Goal: Find contact information: Find contact information

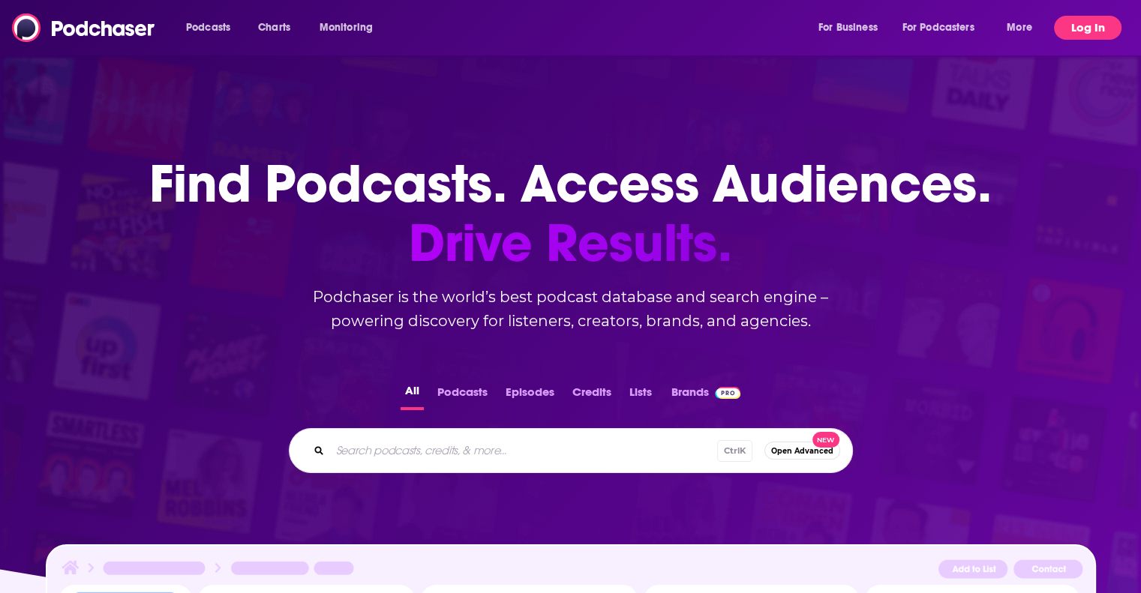
click at [1076, 32] on button "Log In" at bounding box center [1088, 28] width 68 height 24
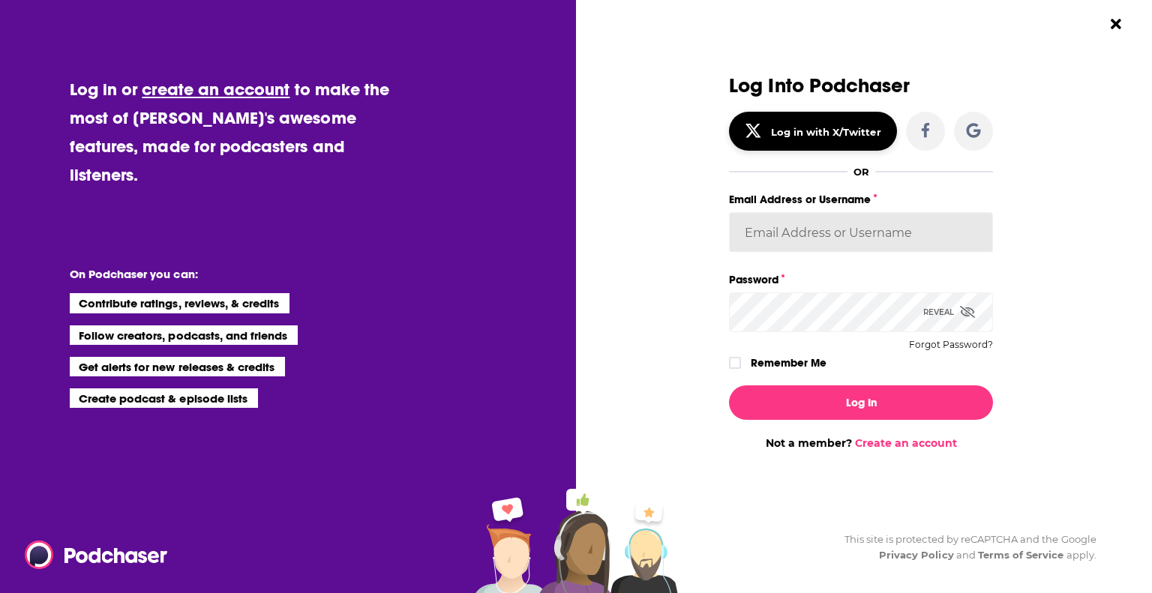
type input "ChelseaKershaw"
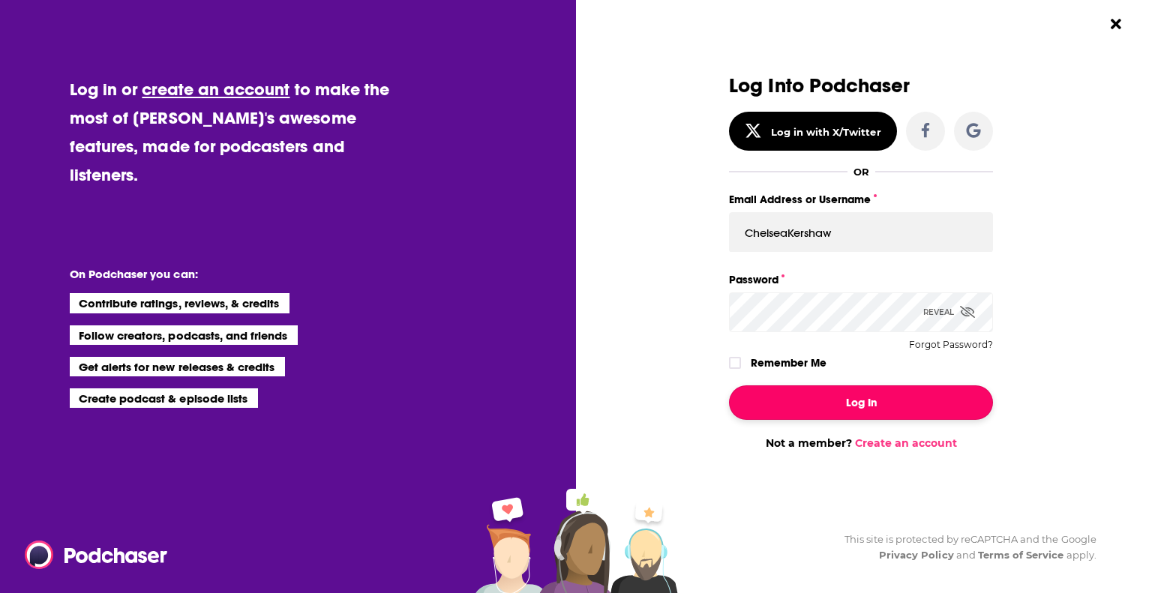
click at [873, 404] on button "Log In" at bounding box center [861, 403] width 264 height 35
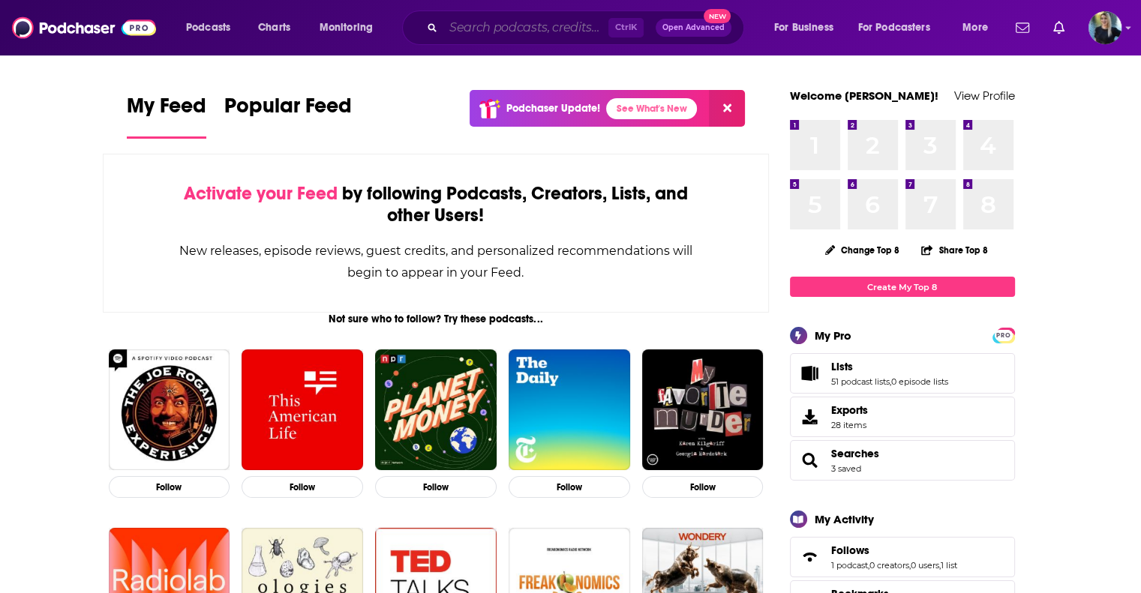
click at [483, 17] on input "Search podcasts, credits, & more..." at bounding box center [525, 28] width 165 height 24
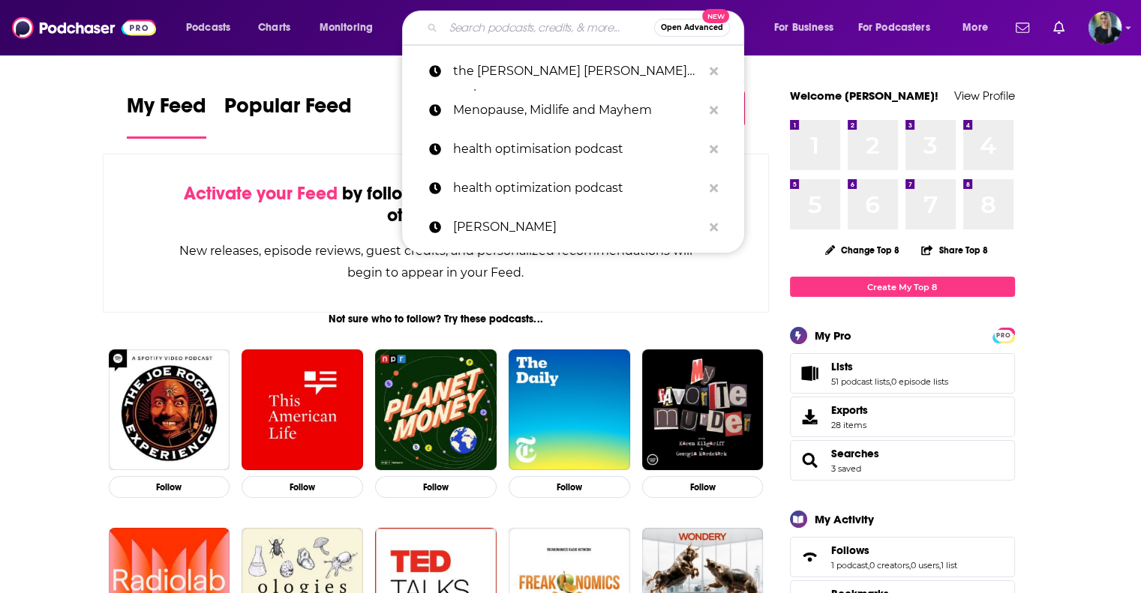
paste input "Giggly Squad"
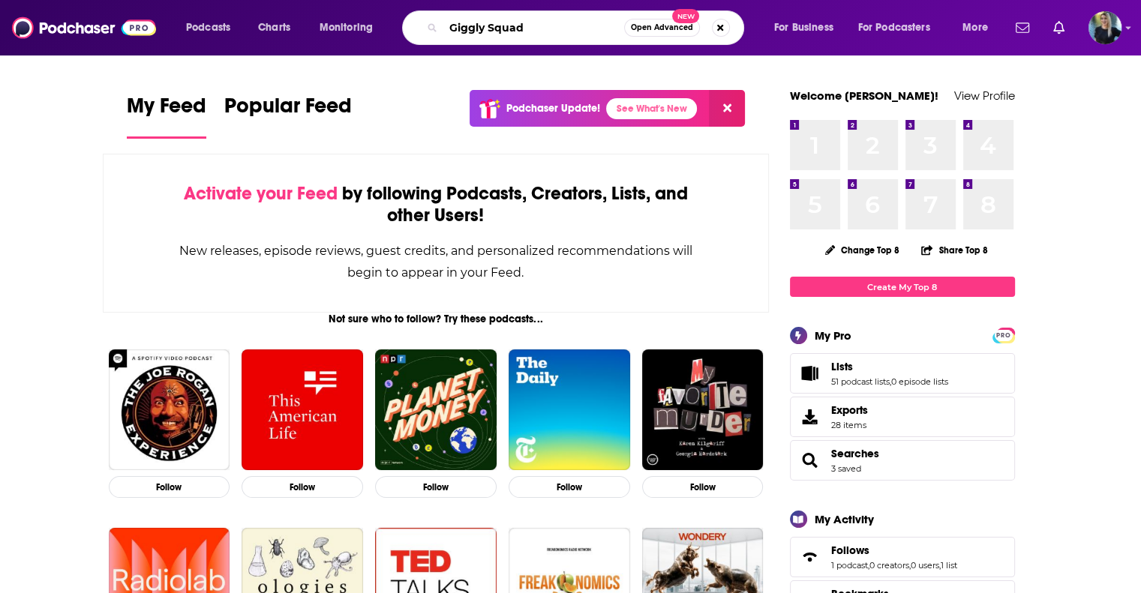
type input "Giggly Squad"
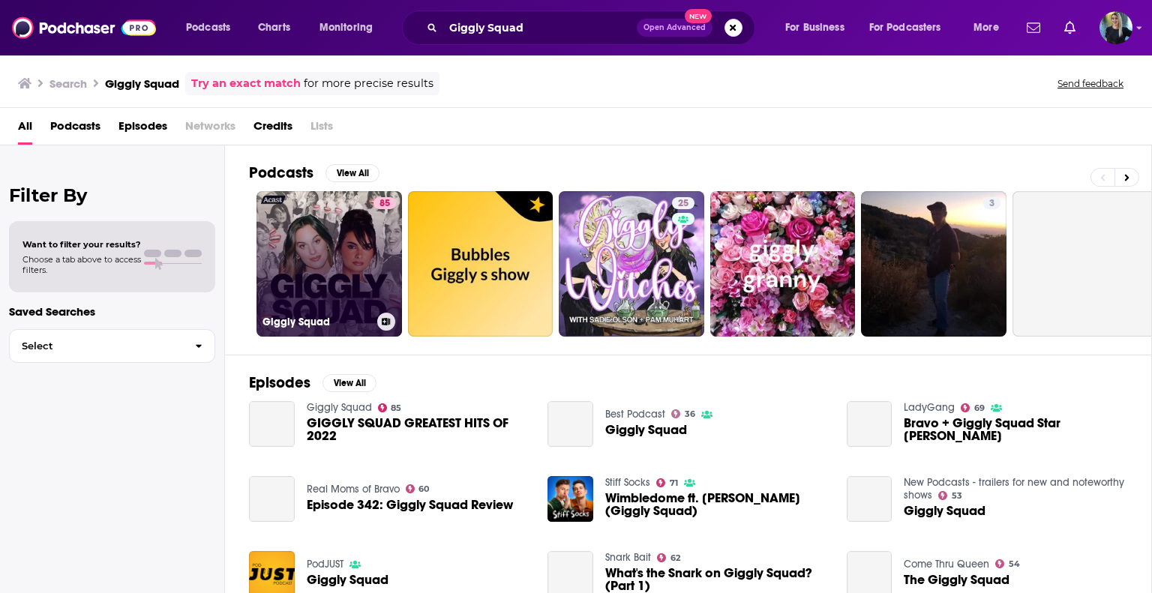
click at [364, 286] on link "85 Giggly Squad" at bounding box center [330, 264] width 146 height 146
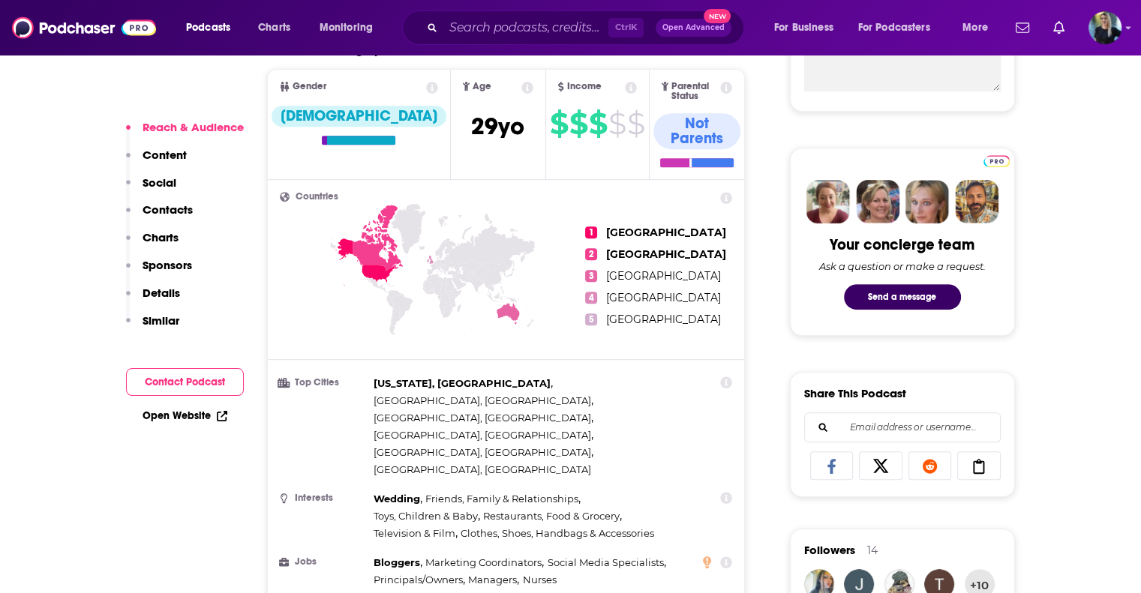
scroll to position [849, 0]
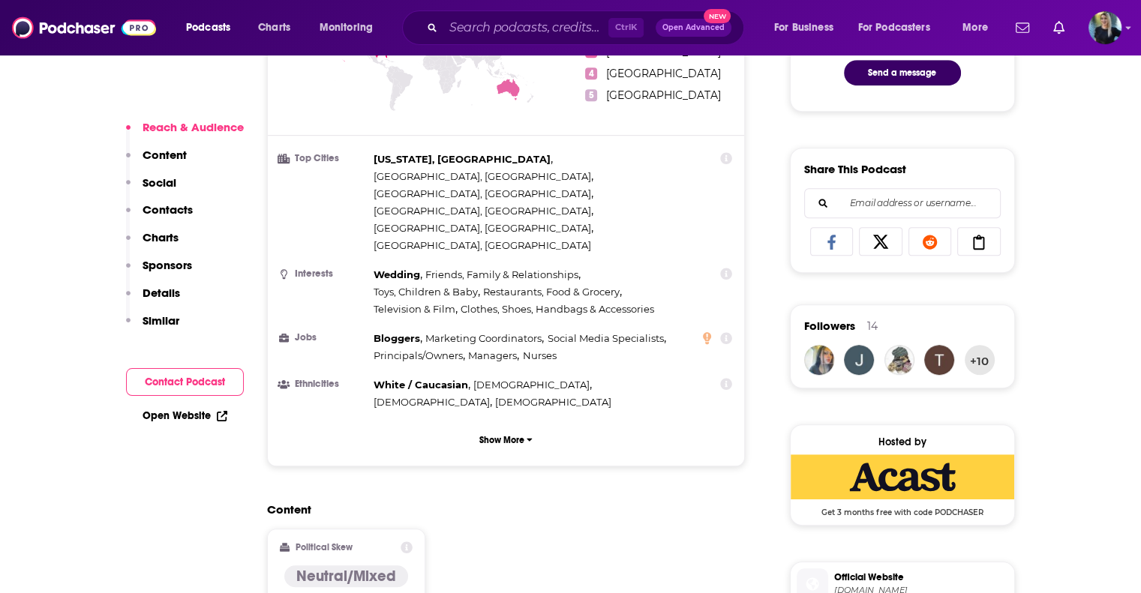
click at [177, 210] on p "Contacts" at bounding box center [168, 210] width 50 height 14
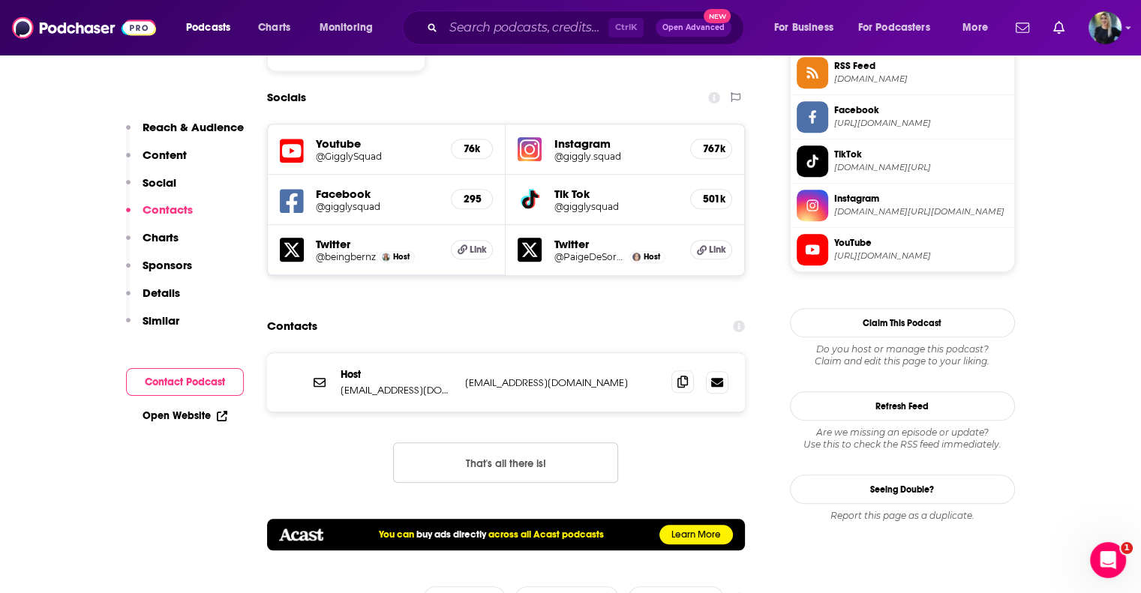
scroll to position [0, 0]
click at [680, 376] on icon at bounding box center [682, 382] width 11 height 12
click at [683, 376] on icon at bounding box center [682, 382] width 11 height 12
click at [677, 371] on span at bounding box center [682, 382] width 23 height 23
